Goal: Task Accomplishment & Management: Manage account settings

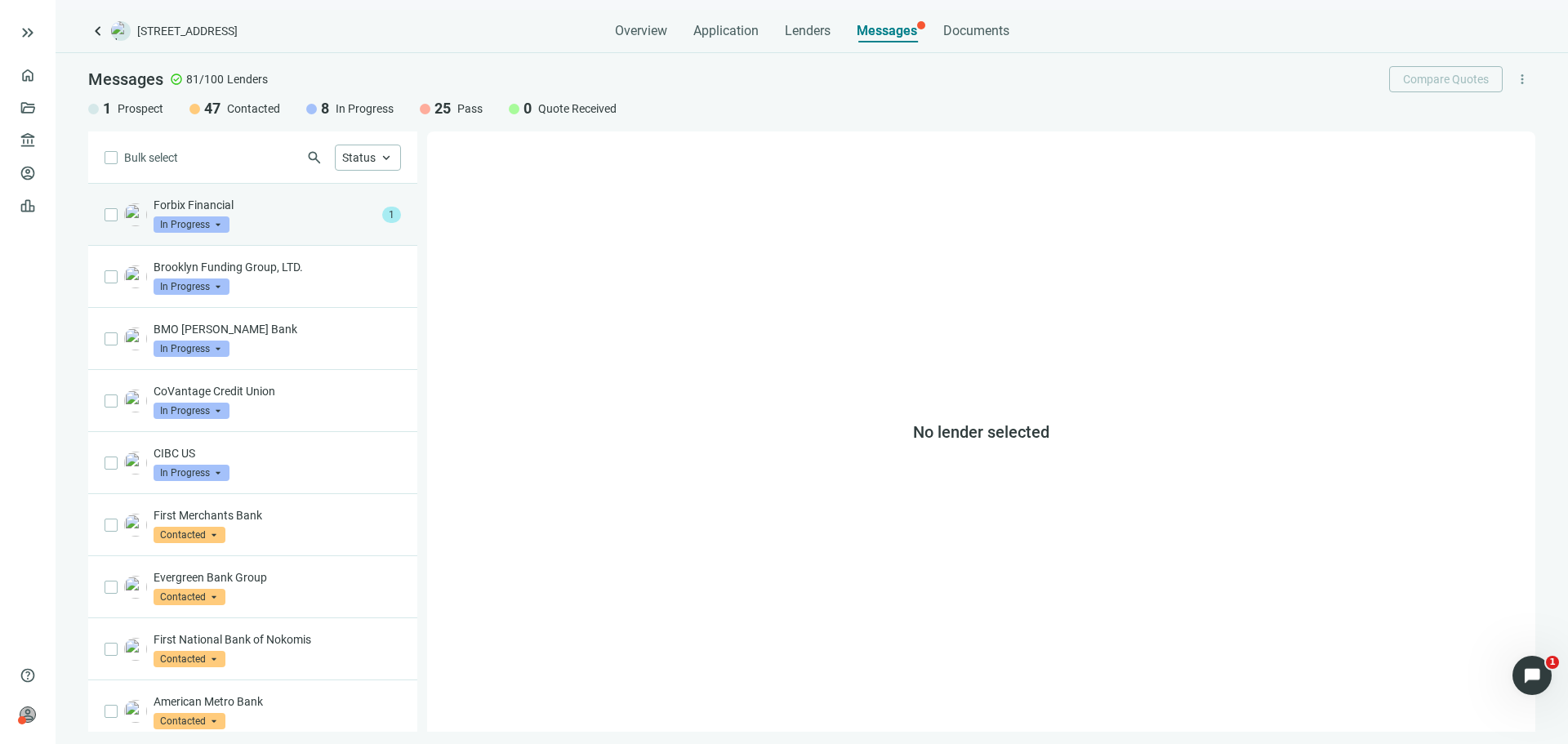
click at [304, 212] on p "Forbix Financial" at bounding box center [264, 205] width 222 height 17
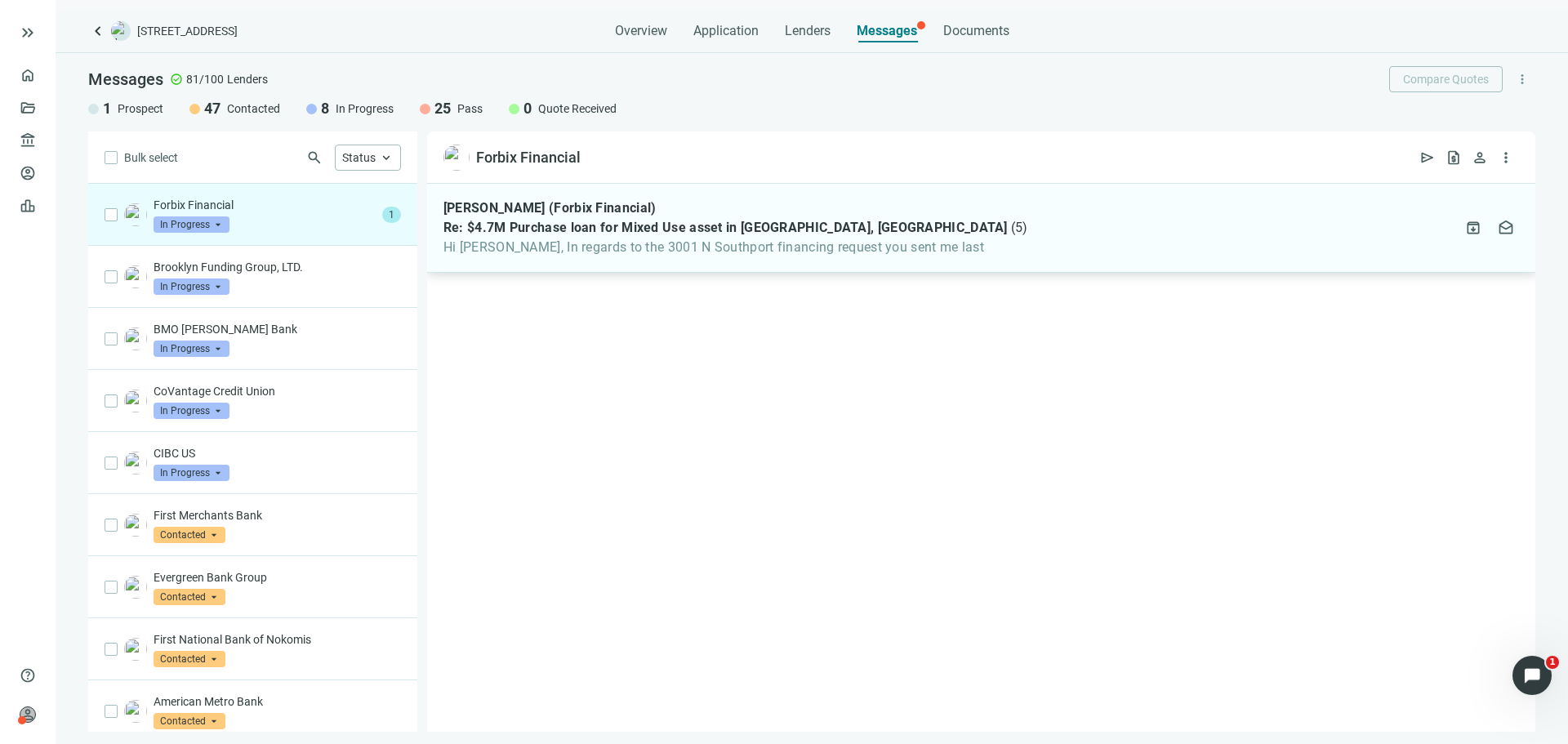
click at [682, 254] on span "Hi Asher, In regards to the 3001 N Southport financing request you sent me last" at bounding box center [736, 247] width 585 height 17
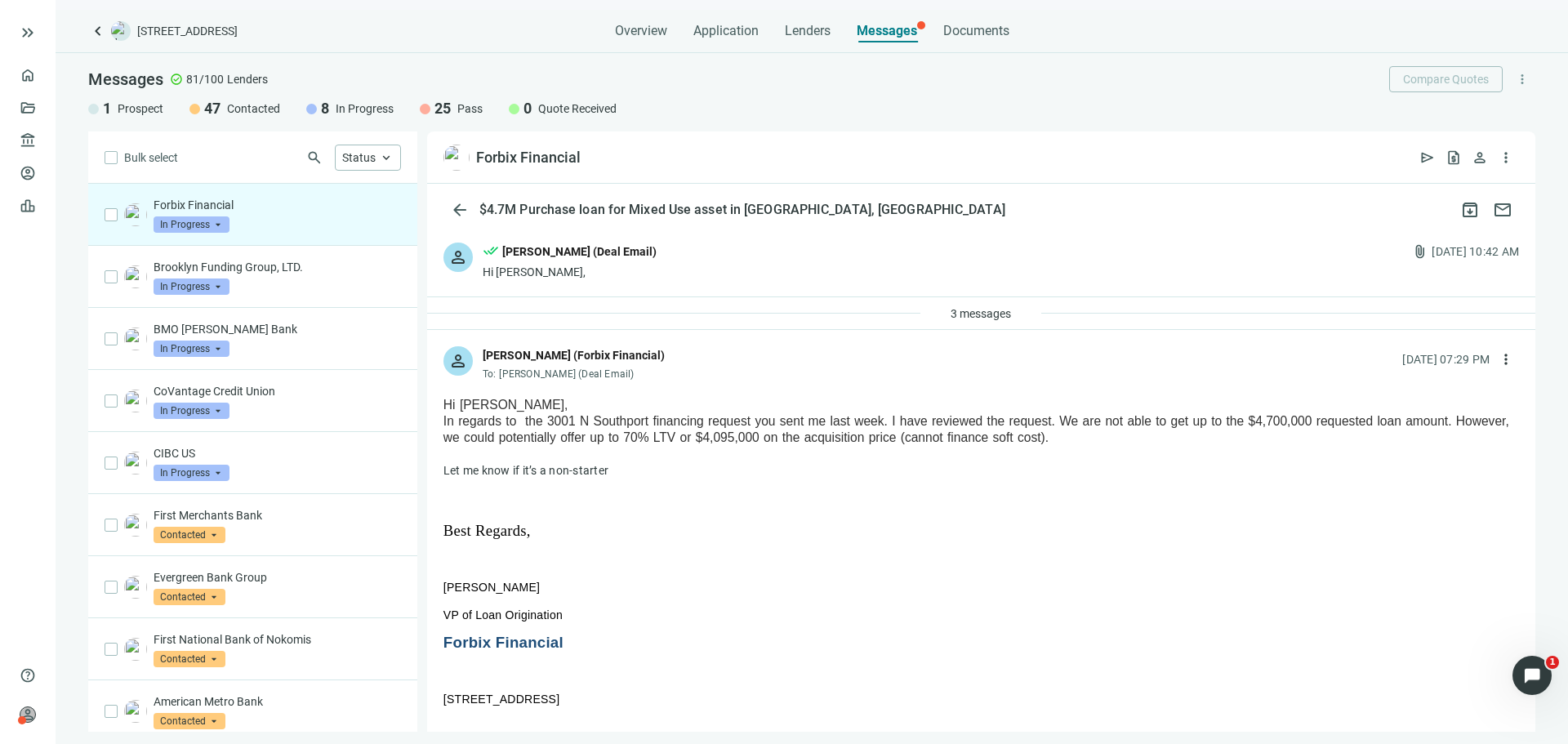
click at [186, 221] on span "In Progress" at bounding box center [191, 225] width 76 height 17
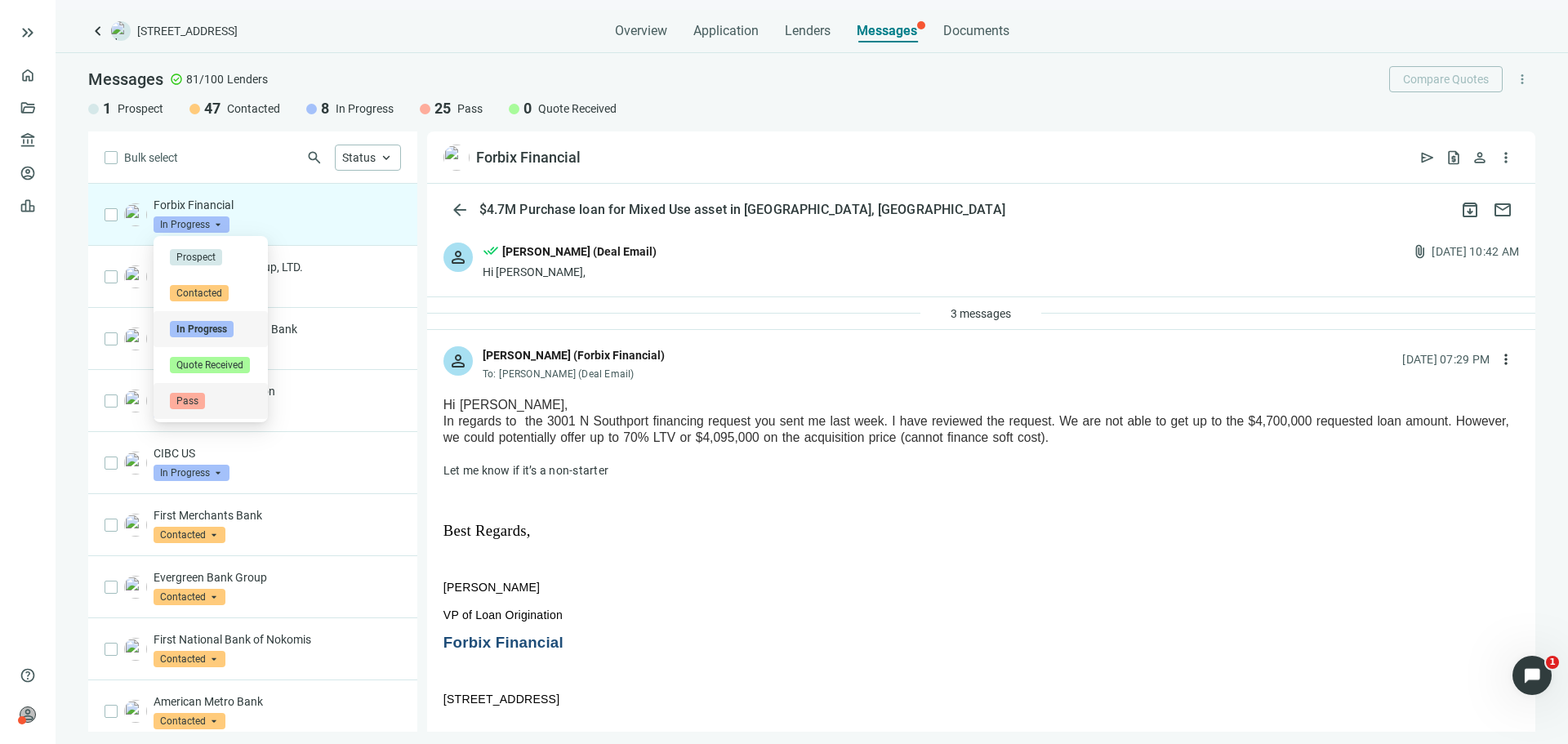
click at [193, 408] on span "Pass" at bounding box center [188, 401] width 35 height 17
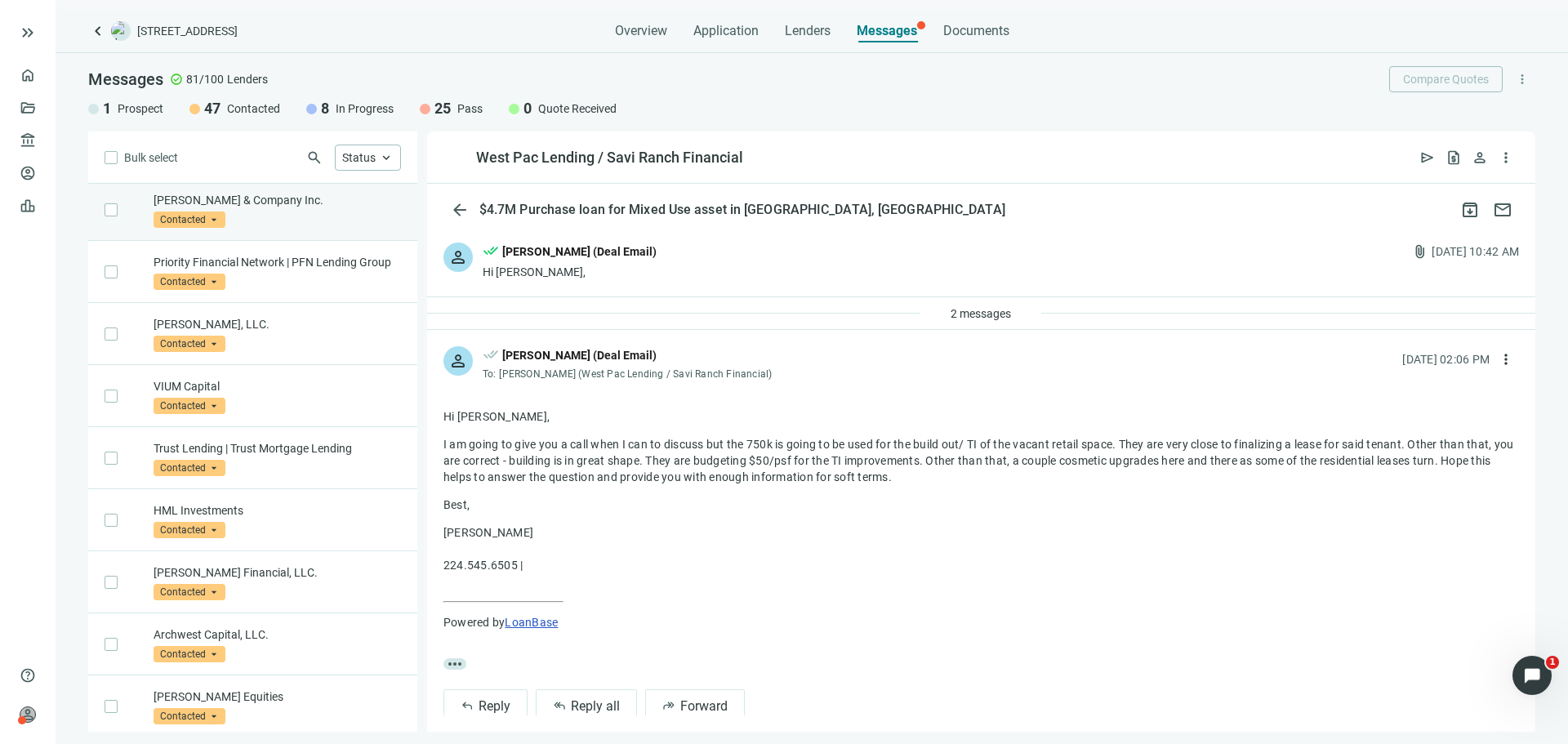
scroll to position [2810, 0]
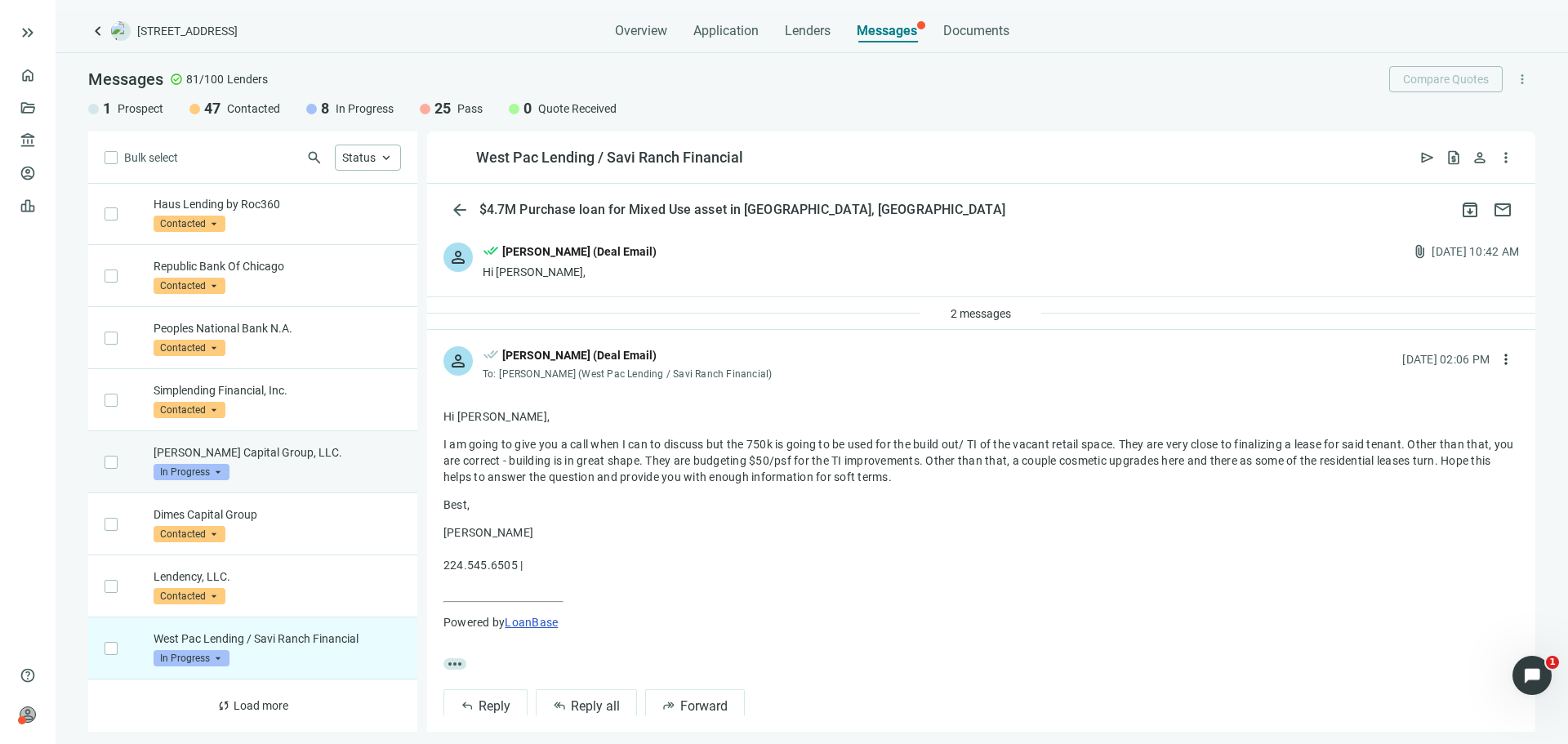
click at [281, 455] on p "[PERSON_NAME] Capital Group, LLC." at bounding box center [276, 453] width 247 height 17
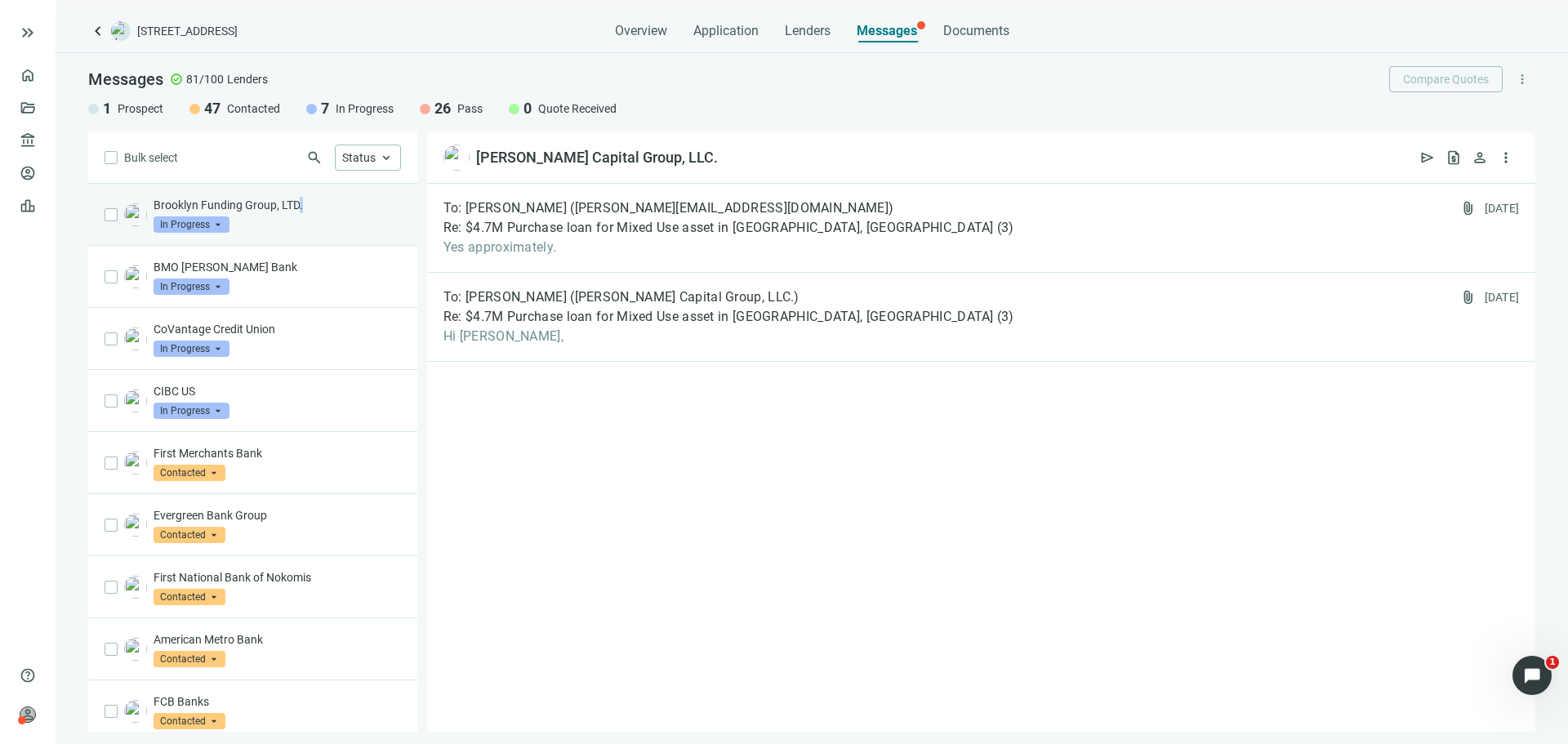
click at [301, 217] on div "Brooklyn Funding Group, LTD. In Progress arrow_drop_down" at bounding box center [276, 215] width 247 height 36
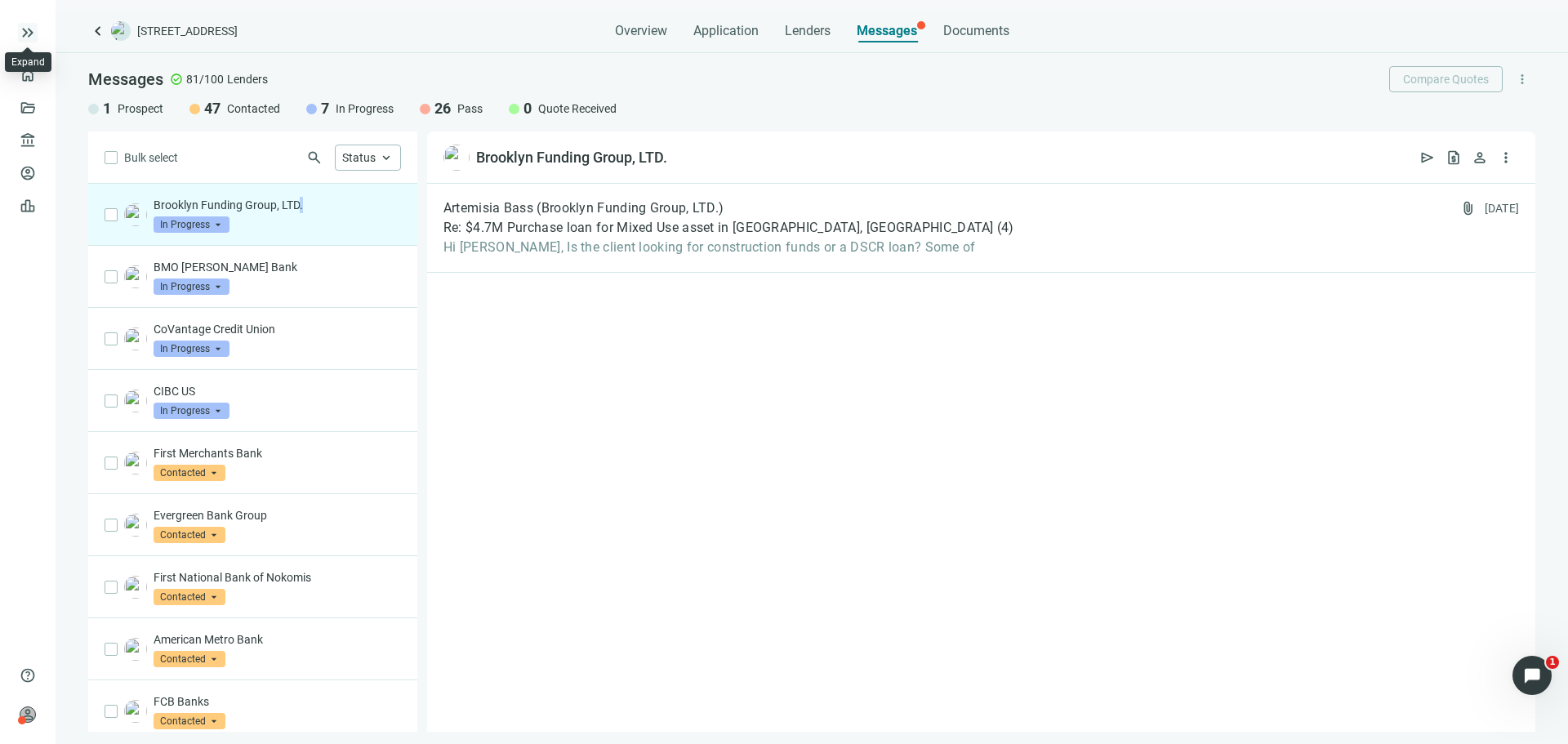
click at [32, 38] on span "keyboard_double_arrow_right" at bounding box center [27, 33] width 19 height 19
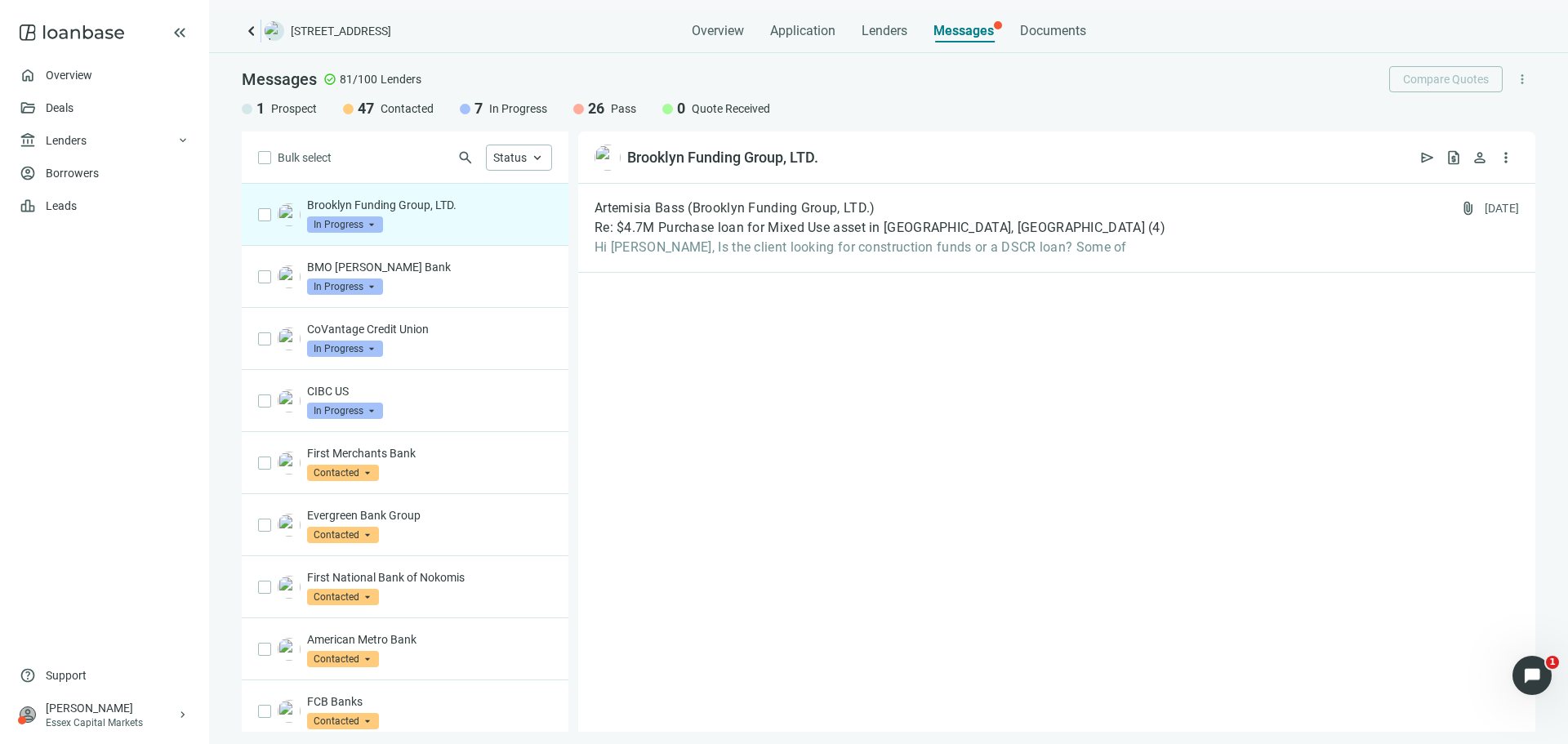
click at [258, 31] on div "keyboard_arrow_left [STREET_ADDRESS]" at bounding box center [364, 31] width 245 height 19
click at [252, 25] on span "keyboard_arrow_left" at bounding box center [252, 31] width 19 height 19
